Goal: Transaction & Acquisition: Purchase product/service

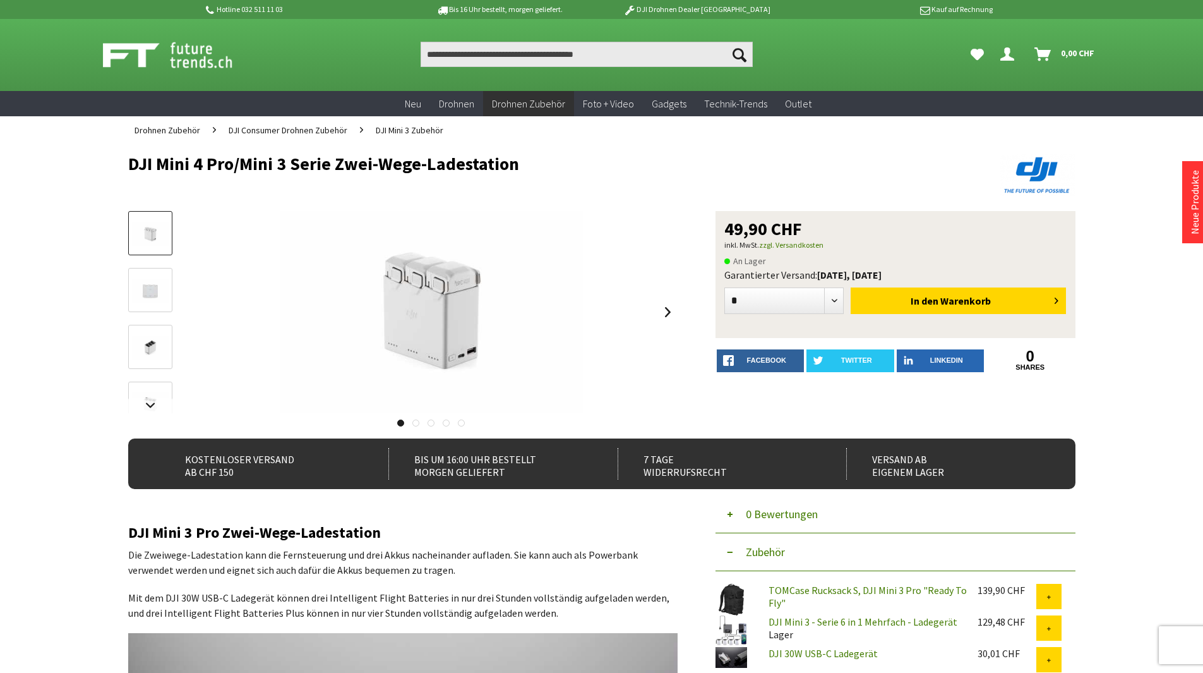
click at [160, 292] on img at bounding box center [150, 291] width 37 height 25
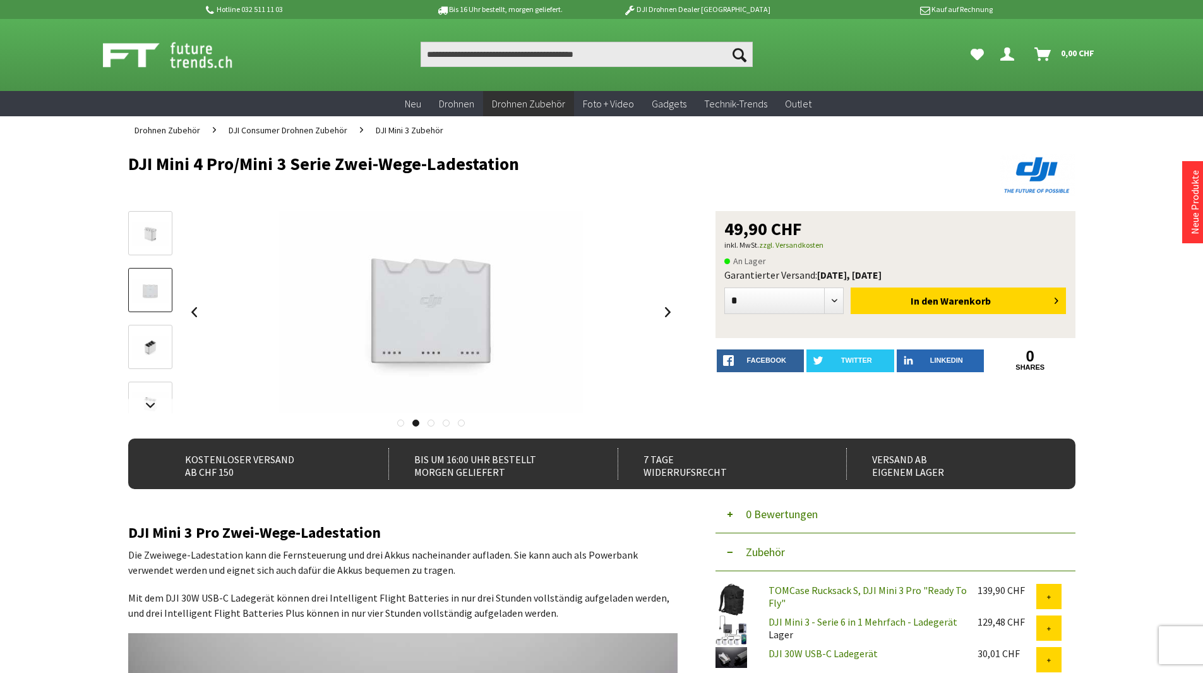
click at [161, 340] on img at bounding box center [150, 347] width 37 height 25
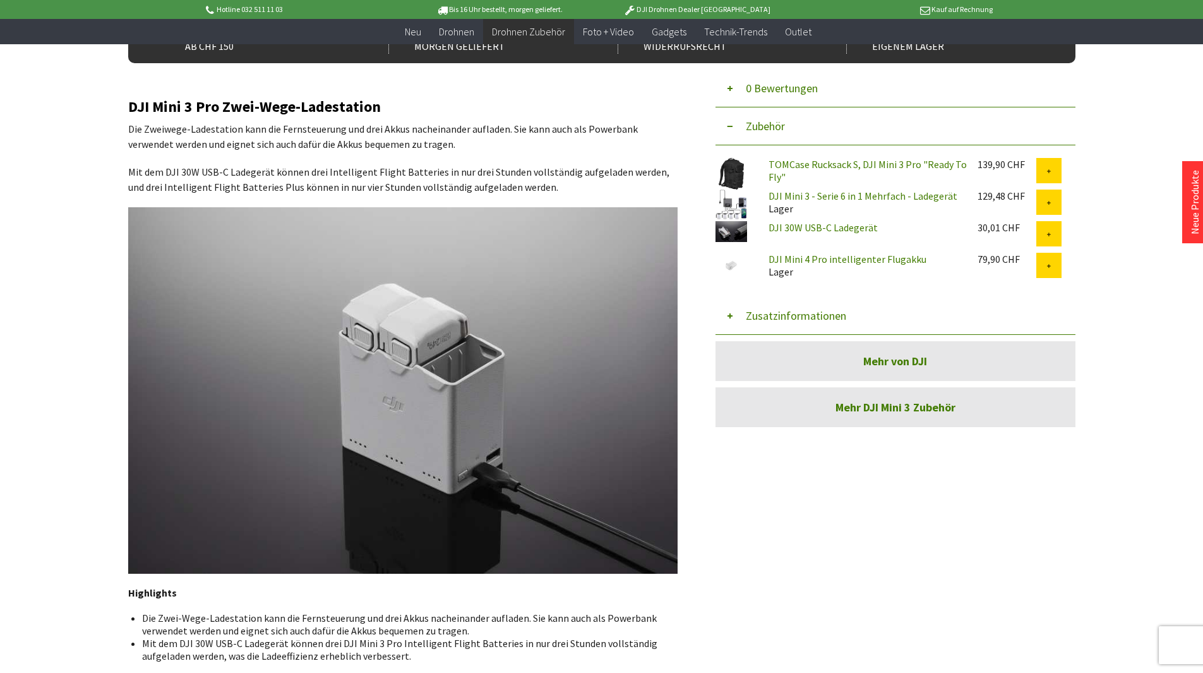
scroll to position [366, 0]
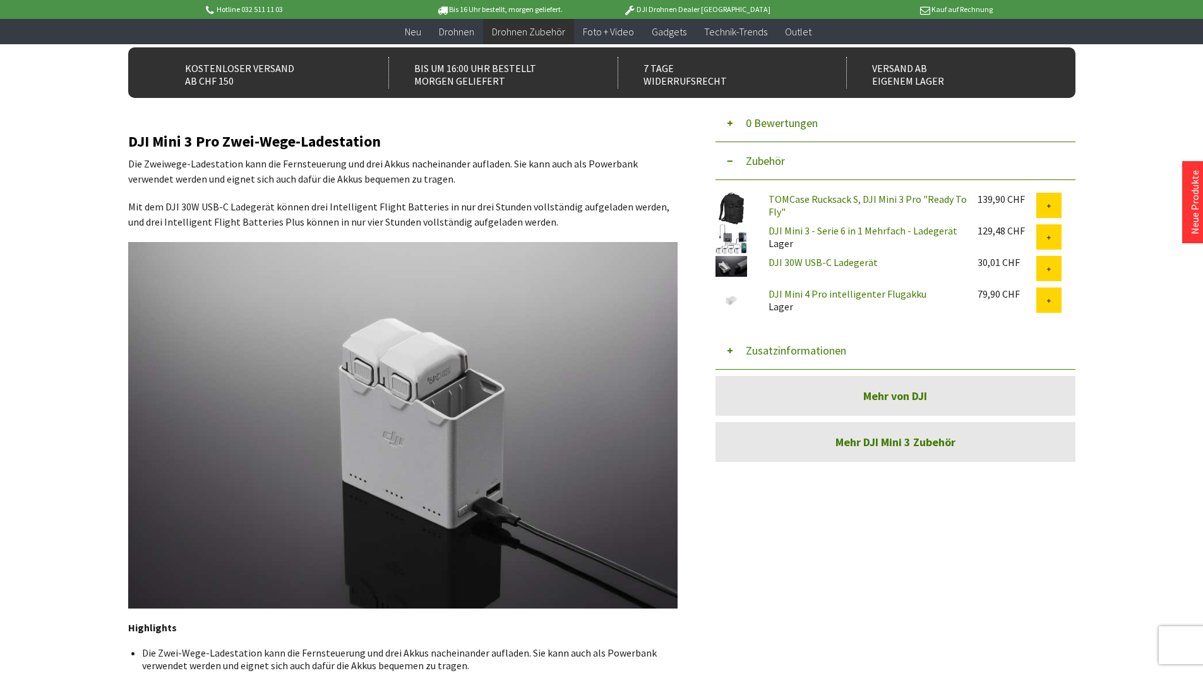
click at [847, 195] on link "TOMCase Rucksack S, DJI Mini 3 Pro "Ready To Fly"" at bounding box center [868, 205] width 198 height 25
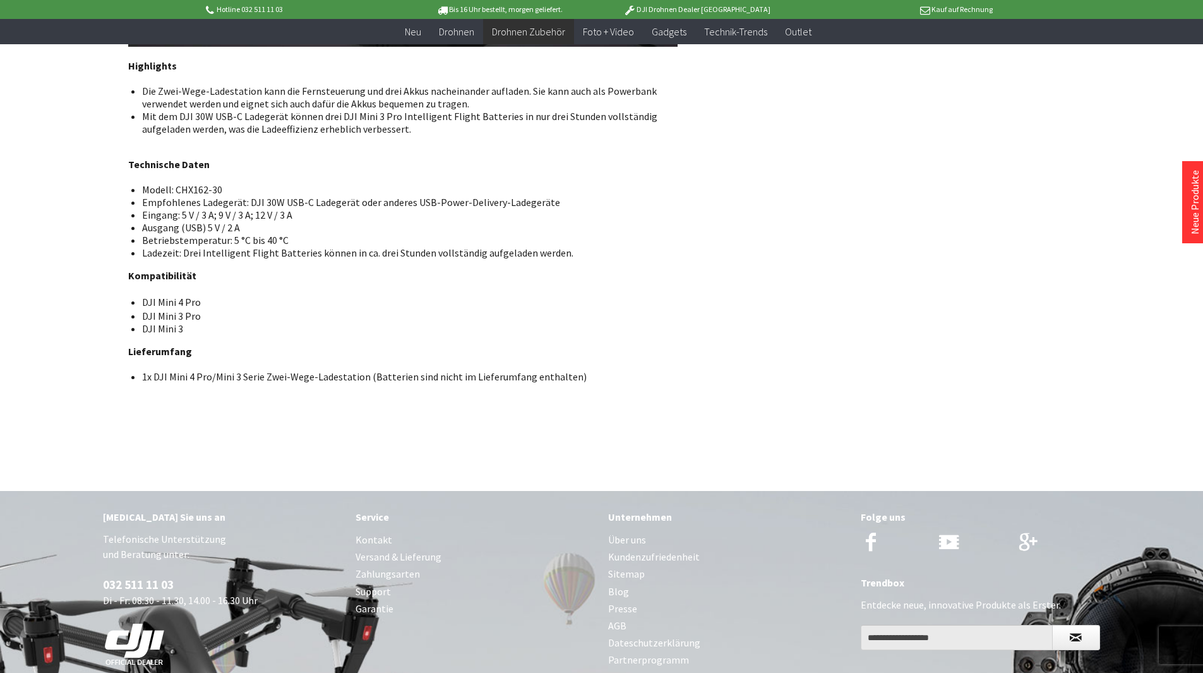
scroll to position [929, 0]
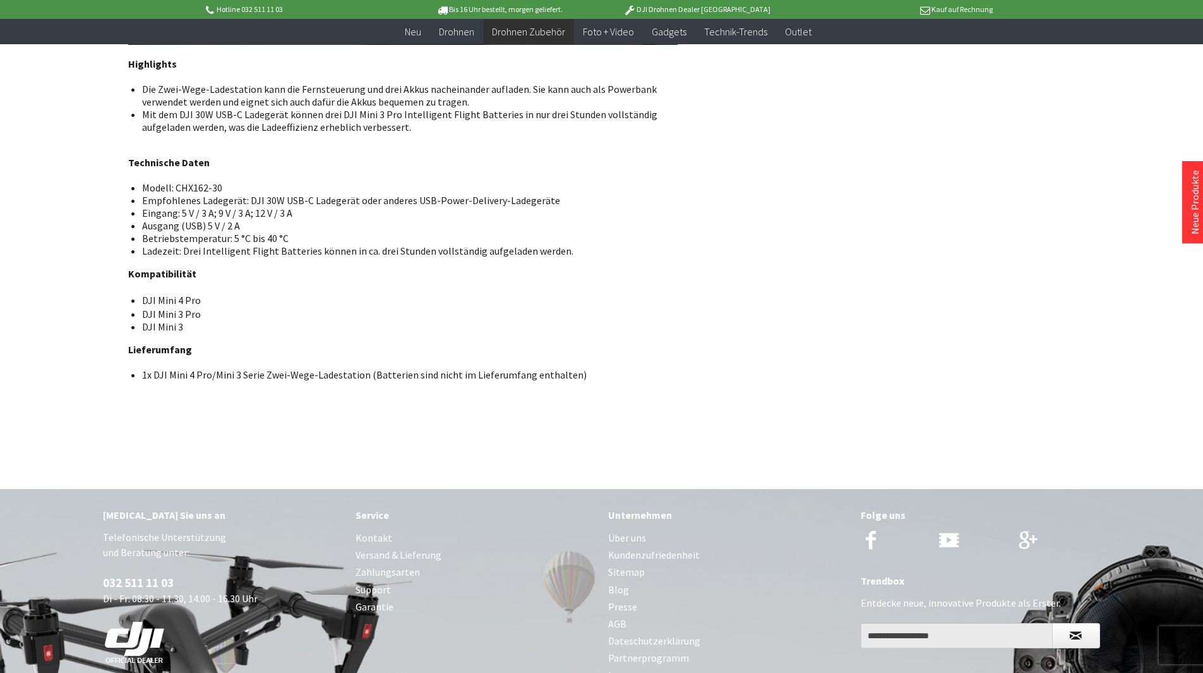
click at [142, 1] on div "Hotline 032 511 11 03 Bis 16 Uhr bestellt, [DATE] geliefert. DJI Drohnen Dealer…" at bounding box center [601, 9] width 1203 height 19
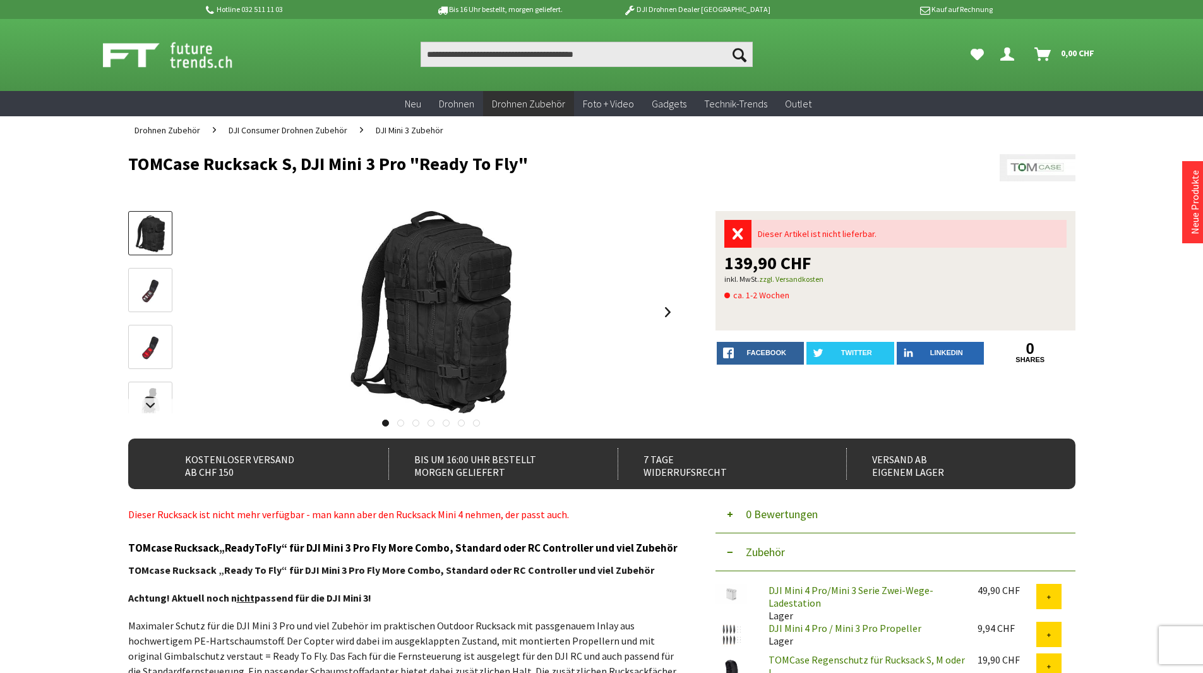
click at [160, 294] on img at bounding box center [150, 291] width 37 height 25
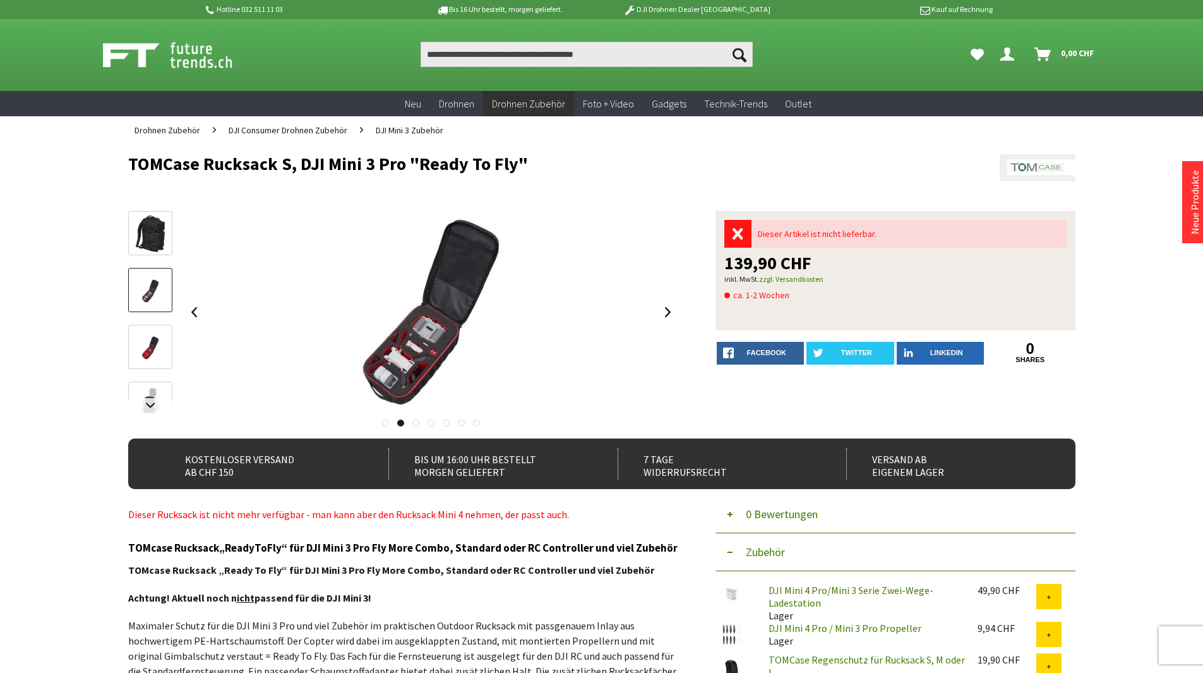
click at [145, 232] on img at bounding box center [150, 233] width 37 height 37
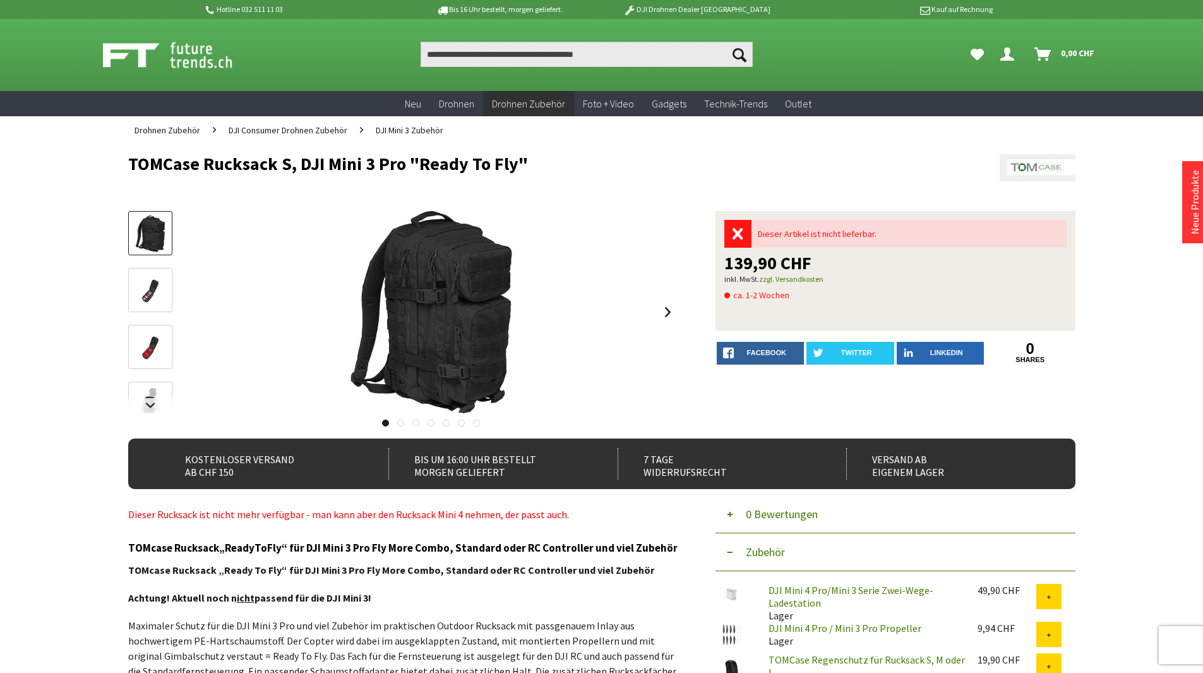
click at [149, 330] on link at bounding box center [150, 347] width 44 height 44
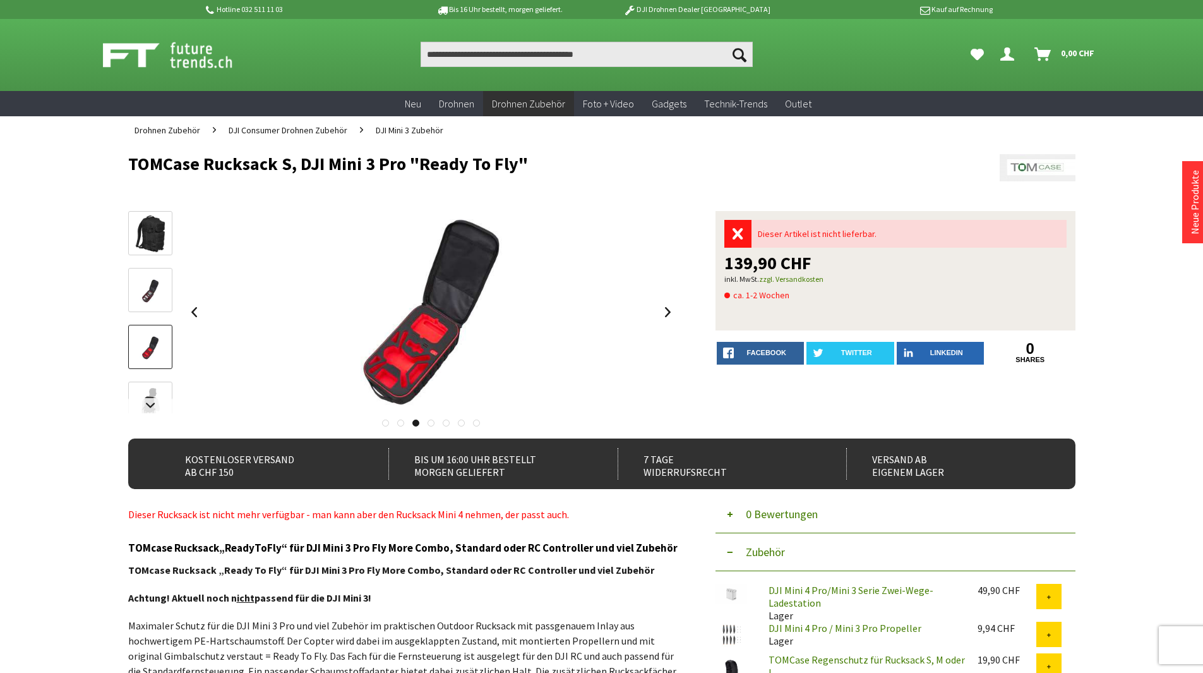
click at [153, 389] on img at bounding box center [150, 404] width 37 height 37
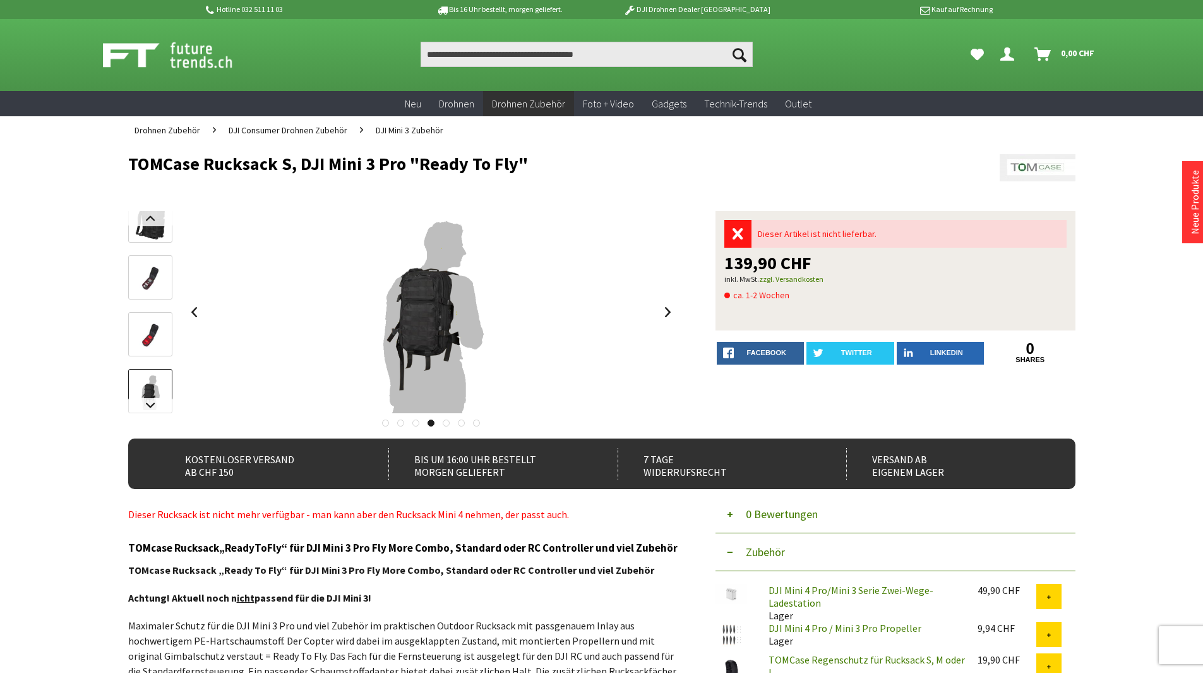
click at [150, 397] on img at bounding box center [150, 391] width 37 height 37
click at [139, 292] on link at bounding box center [150, 277] width 44 height 44
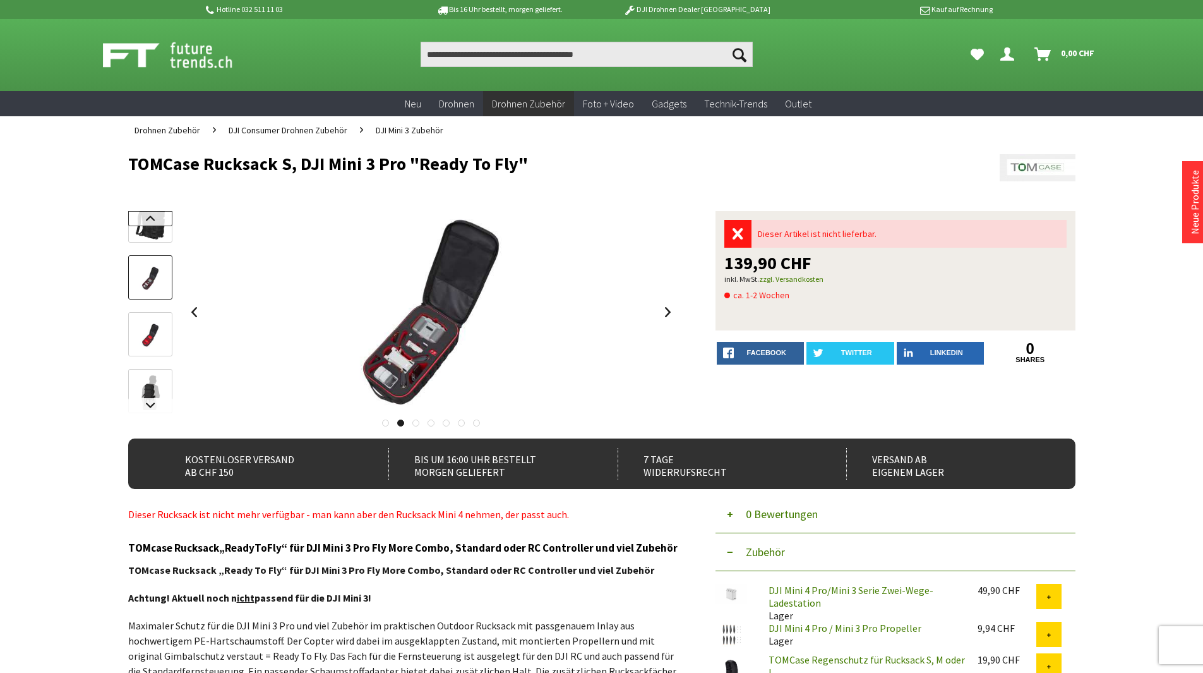
click at [135, 215] on link at bounding box center [150, 218] width 44 height 15
click at [145, 234] on img at bounding box center [150, 233] width 37 height 37
